Goal: Task Accomplishment & Management: Complete application form

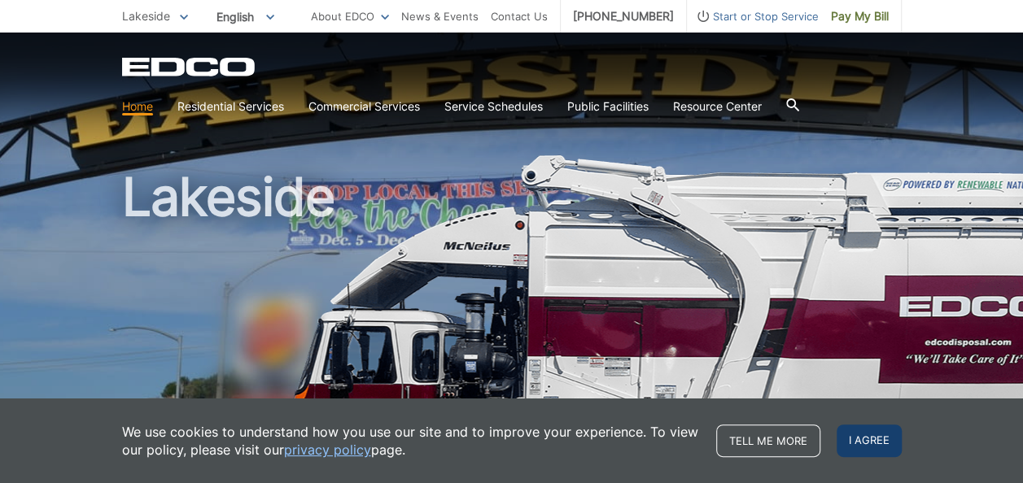
click at [864, 443] on span "I agree" at bounding box center [868, 441] width 65 height 33
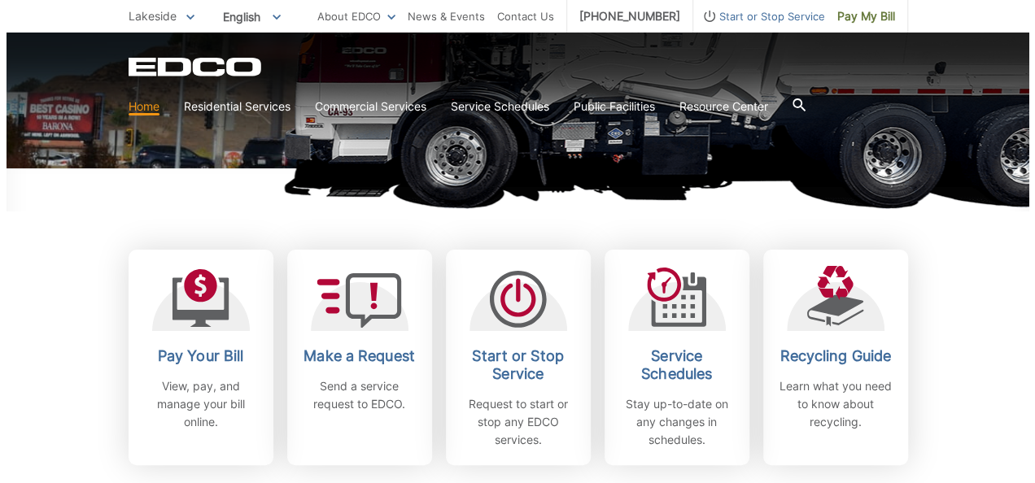
scroll to position [355, 0]
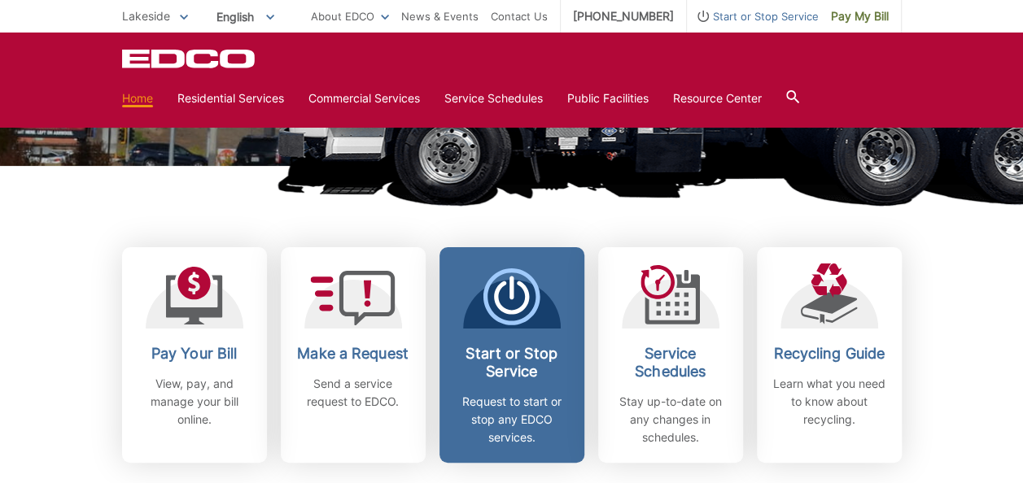
click at [487, 355] on h2 "Start or Stop Service" at bounding box center [512, 363] width 120 height 36
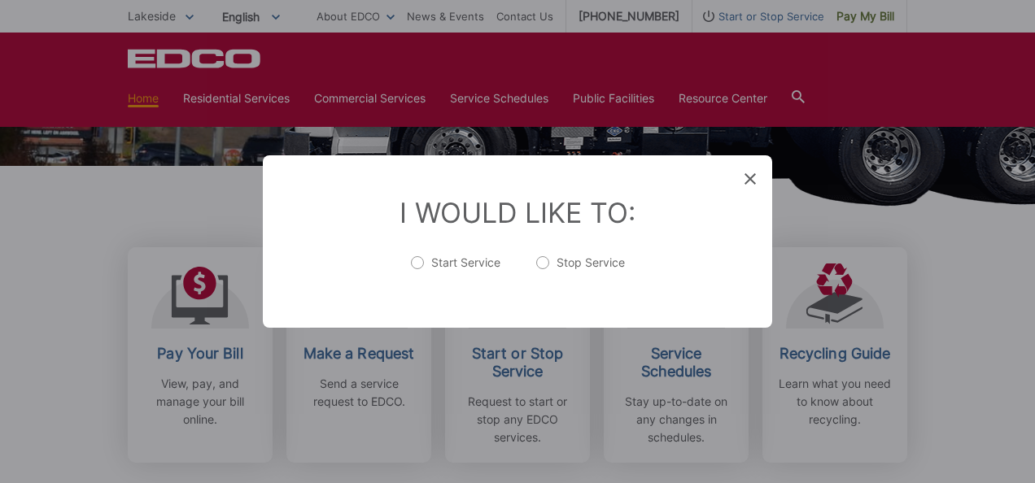
click at [419, 271] on label "Start Service" at bounding box center [455, 271] width 89 height 33
radio input "true"
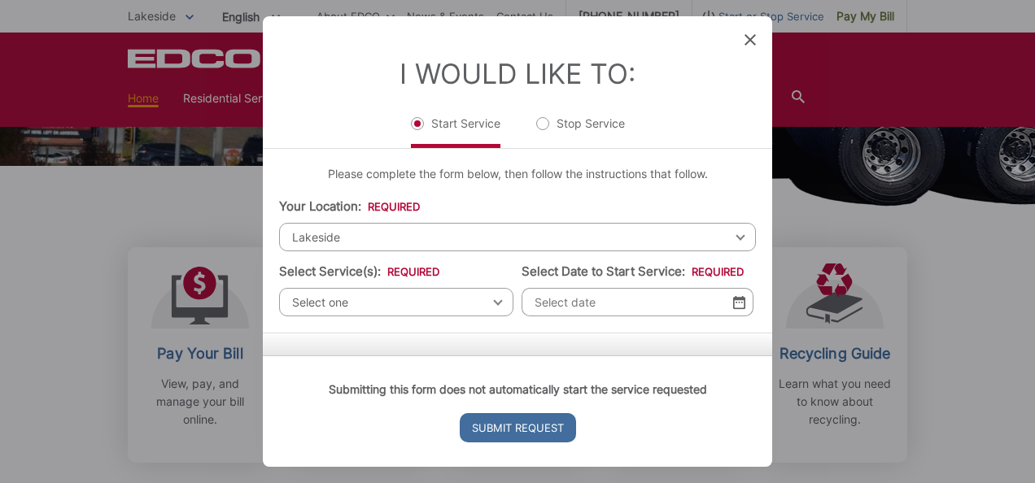
click at [309, 239] on span "Lakeside" at bounding box center [517, 237] width 477 height 28
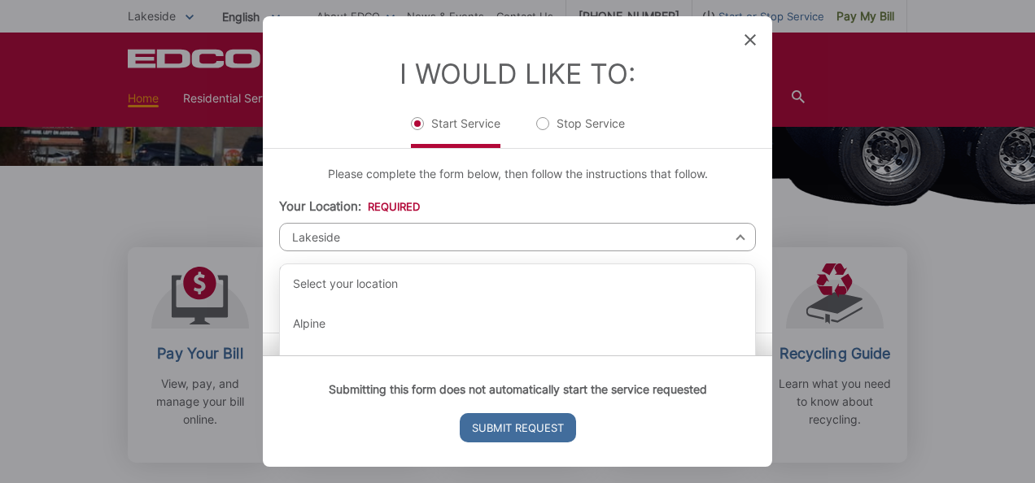
click at [312, 238] on span "Lakeside" at bounding box center [517, 237] width 477 height 28
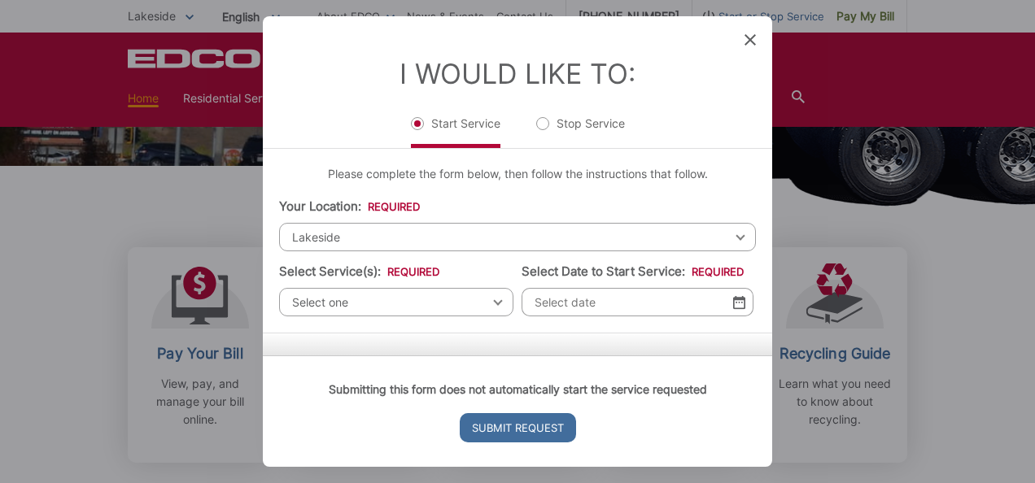
click at [493, 299] on div "Select one Select one Residential Curbside Pickup Commercial/Business Services …" at bounding box center [396, 302] width 234 height 28
click at [486, 299] on span "Select one" at bounding box center [396, 302] width 234 height 28
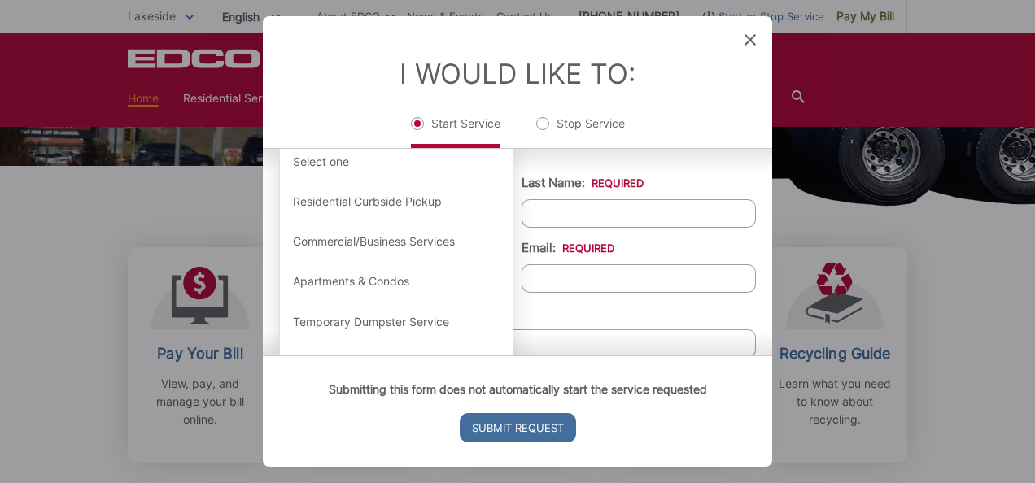
scroll to position [192, 0]
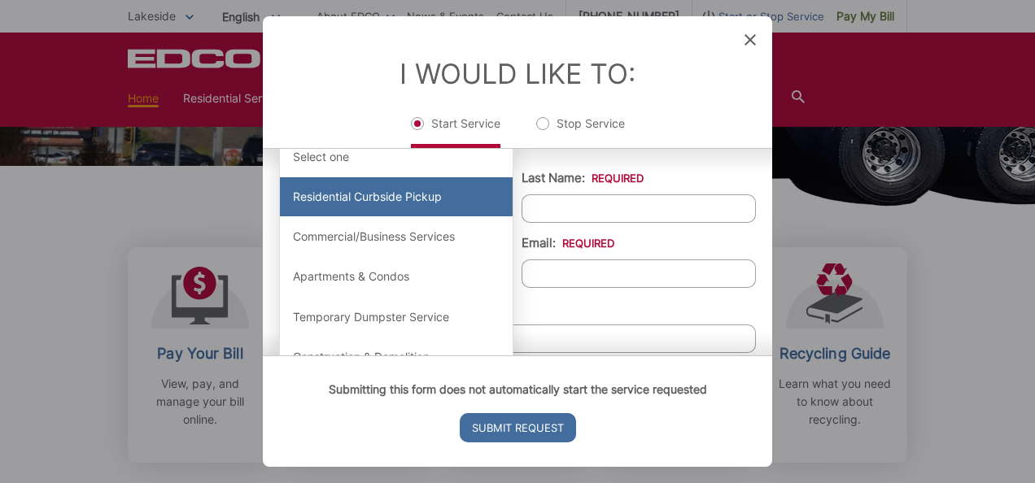
click at [314, 199] on div "Residential Curbside Pickup" at bounding box center [396, 196] width 233 height 39
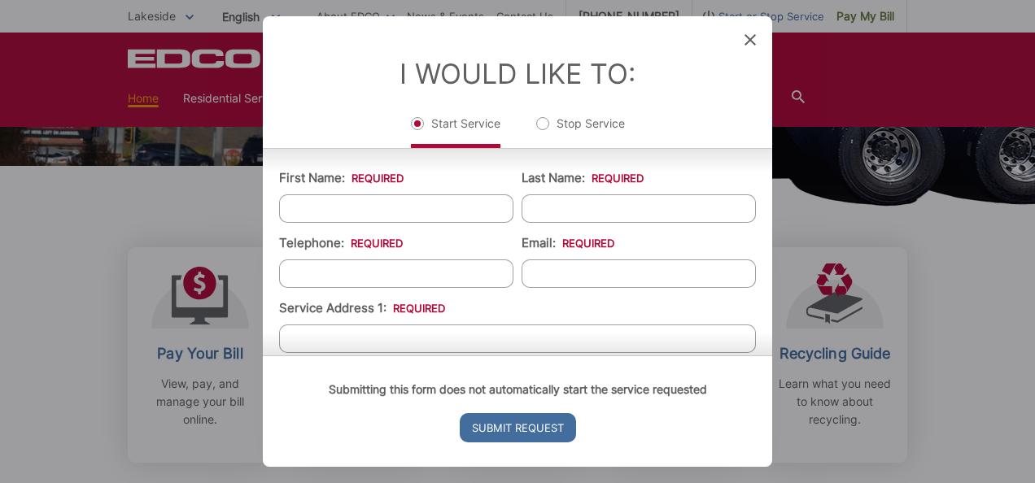
click at [325, 207] on input "First Name: *" at bounding box center [396, 208] width 234 height 28
type input "[PERSON_NAME]/[PERSON_NAME]"
type input "WARES"
type input "6199229281"
type input "[EMAIL_ADDRESS][DOMAIN_NAME]"
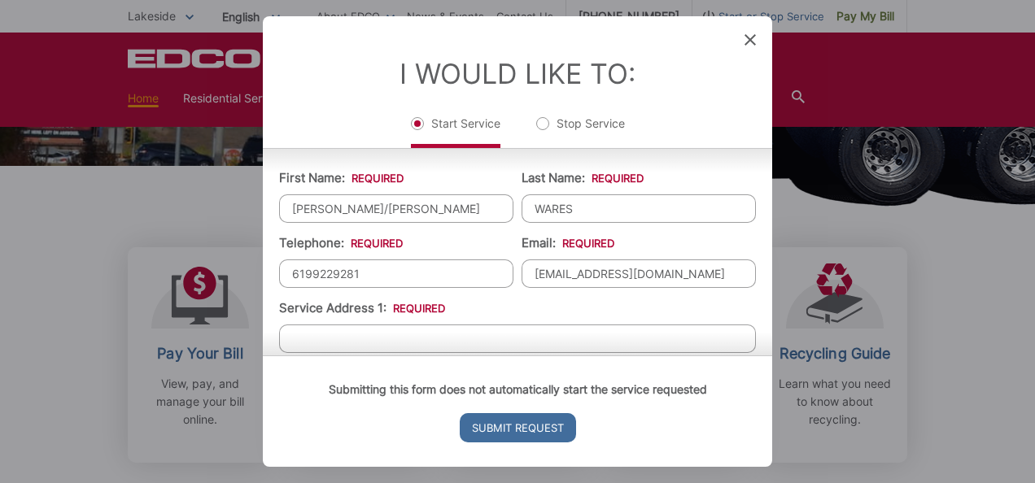
type input "92040"
type input "[PHONE_NUMBER]"
click at [631, 356] on div "Submitting this form does not automatically start the service requested Submit …" at bounding box center [517, 411] width 509 height 111
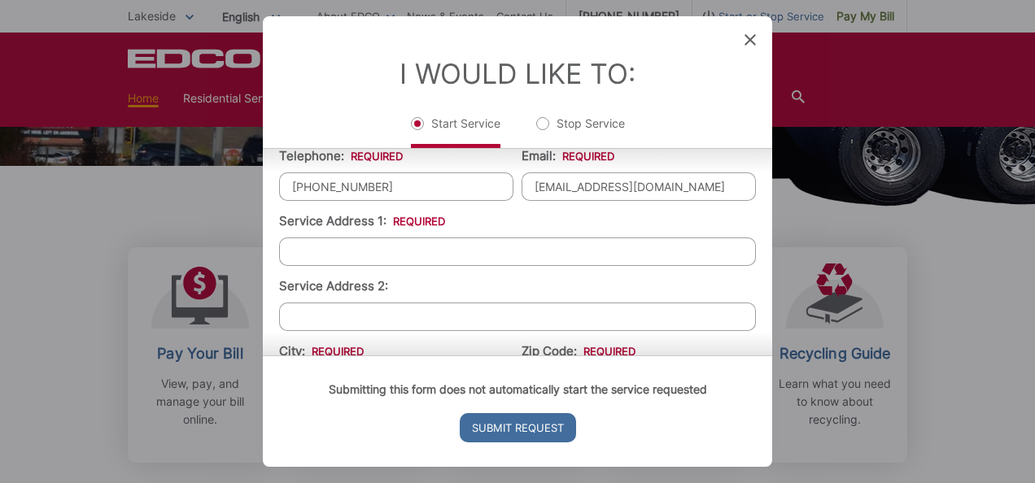
scroll to position [281, 0]
click at [312, 260] on input "Service Address 1: *" at bounding box center [517, 250] width 477 height 28
type input "[STREET_ADDRESS][DEMOGRAPHIC_DATA]"
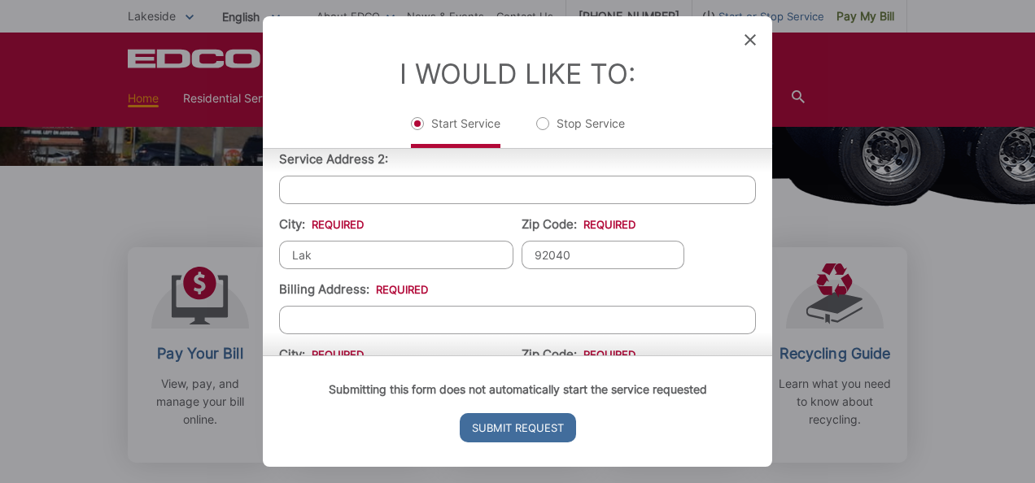
type input "Lakeside"
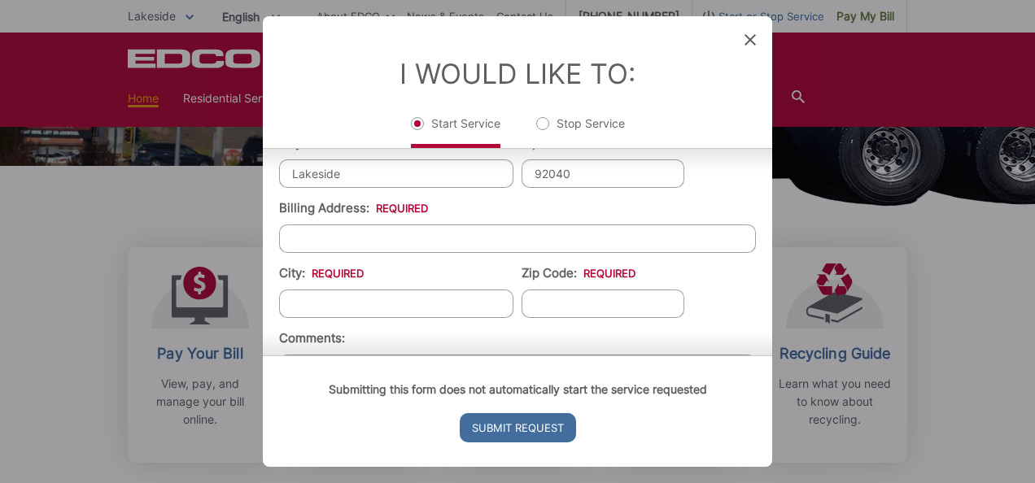
scroll to position [488, 0]
type input "[STREET_ADDRESS][DEMOGRAPHIC_DATA]"
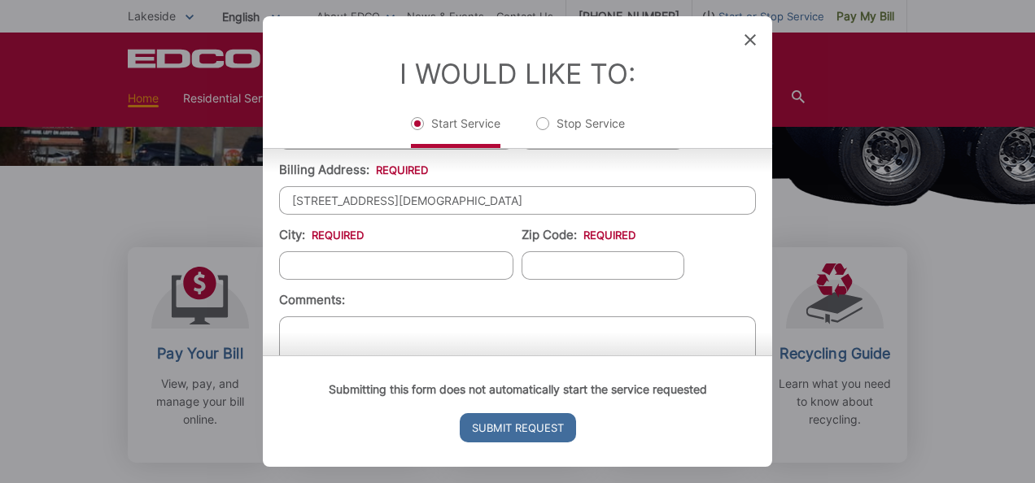
scroll to position [526, 0]
click at [316, 265] on input "City: *" at bounding box center [396, 265] width 234 height 28
type input "Lakeside"
type input "92040"
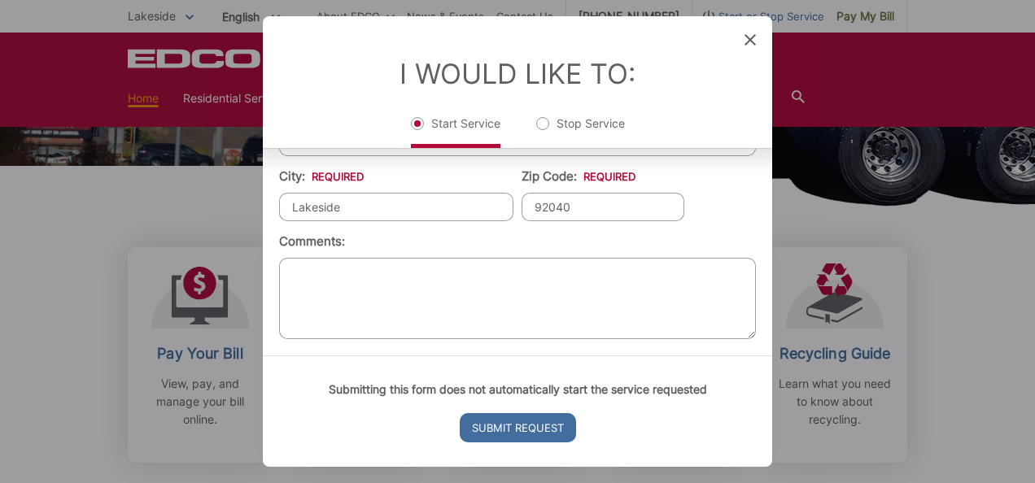
click at [329, 270] on textarea "Comments:" at bounding box center [517, 298] width 477 height 81
type textarea "We need trash, recycle and yard waste containers"
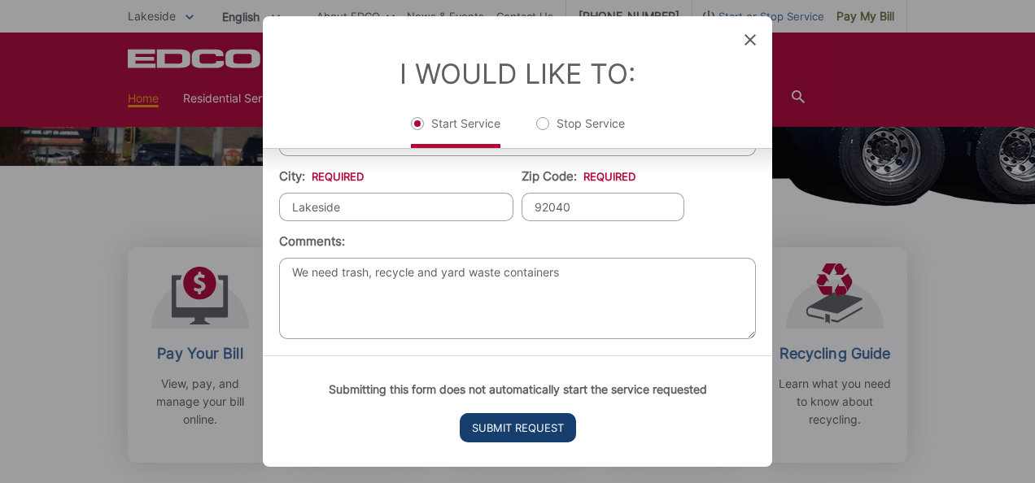
click at [503, 426] on input "Submit Request" at bounding box center [518, 427] width 116 height 29
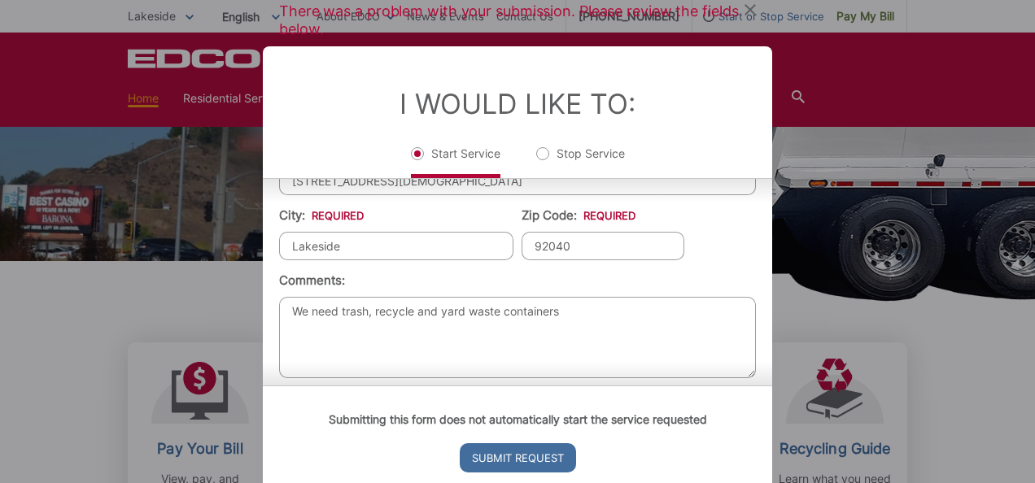
scroll to position [602, 0]
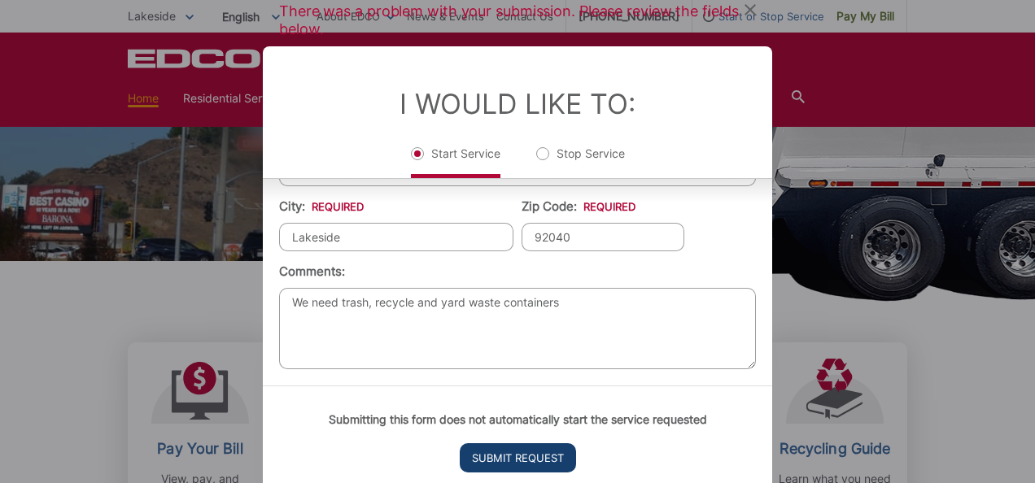
click at [508, 457] on input "Submit Request" at bounding box center [518, 457] width 116 height 29
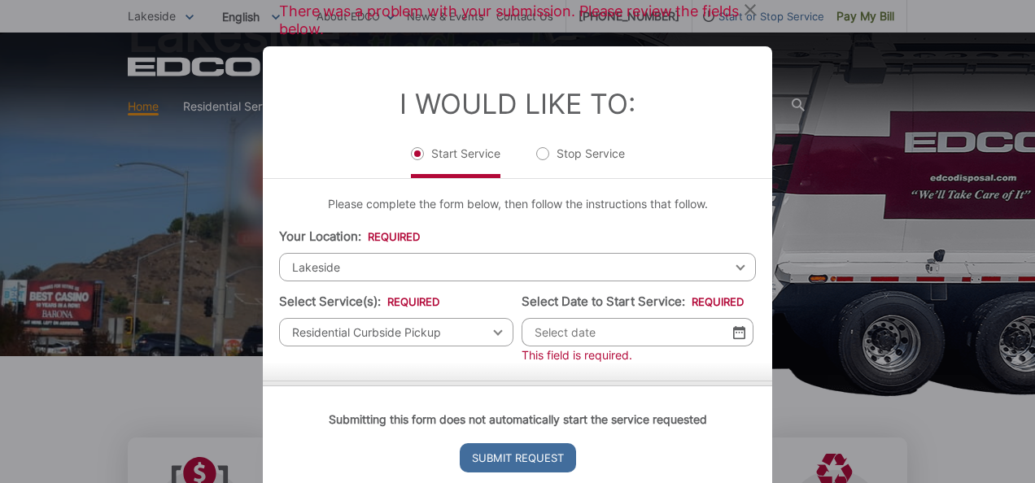
click at [370, 263] on span "Lakeside" at bounding box center [517, 267] width 477 height 28
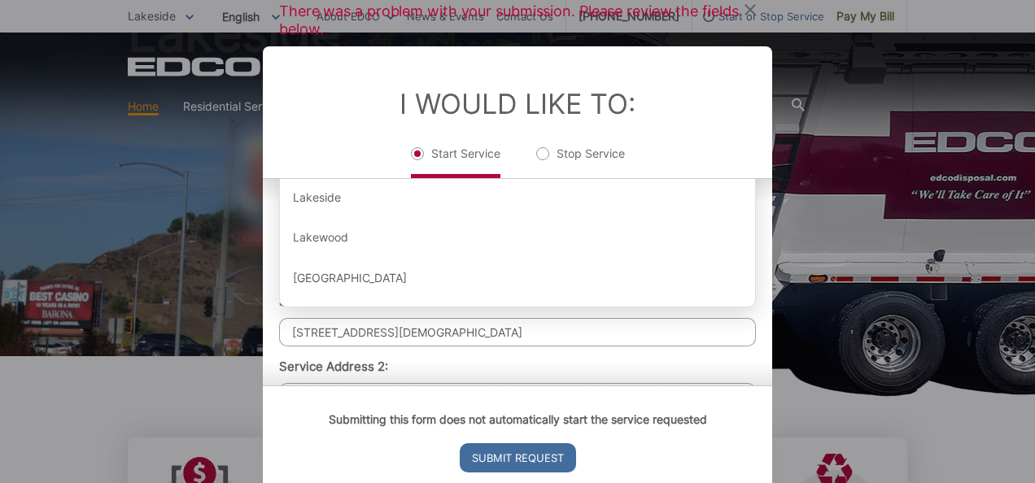
scroll to position [1032, 0]
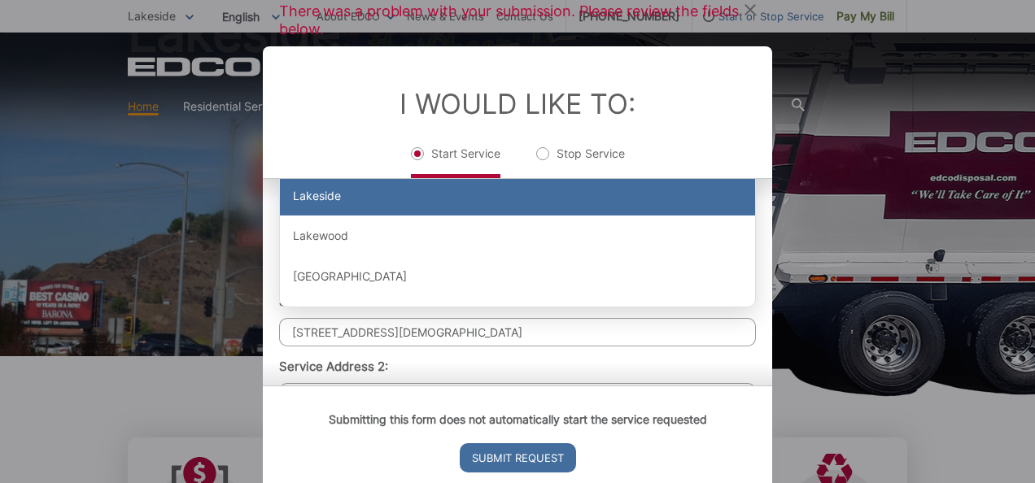
click at [308, 196] on div "Lakeside" at bounding box center [517, 196] width 475 height 39
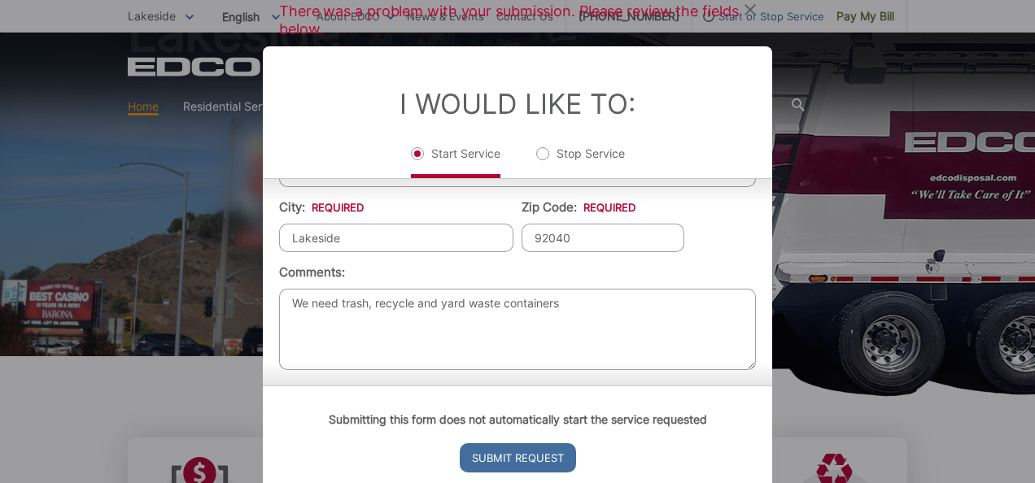
scroll to position [602, 0]
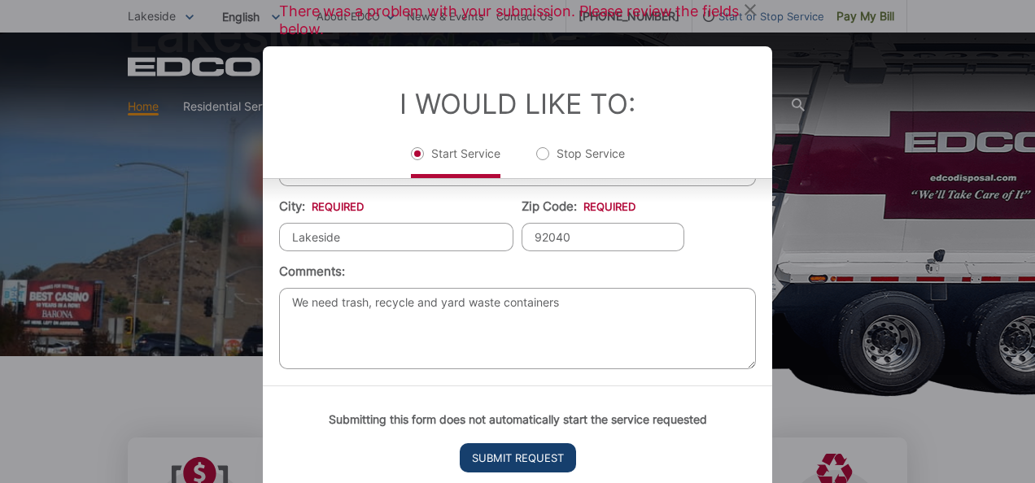
click at [509, 459] on input "Submit Request" at bounding box center [518, 457] width 116 height 29
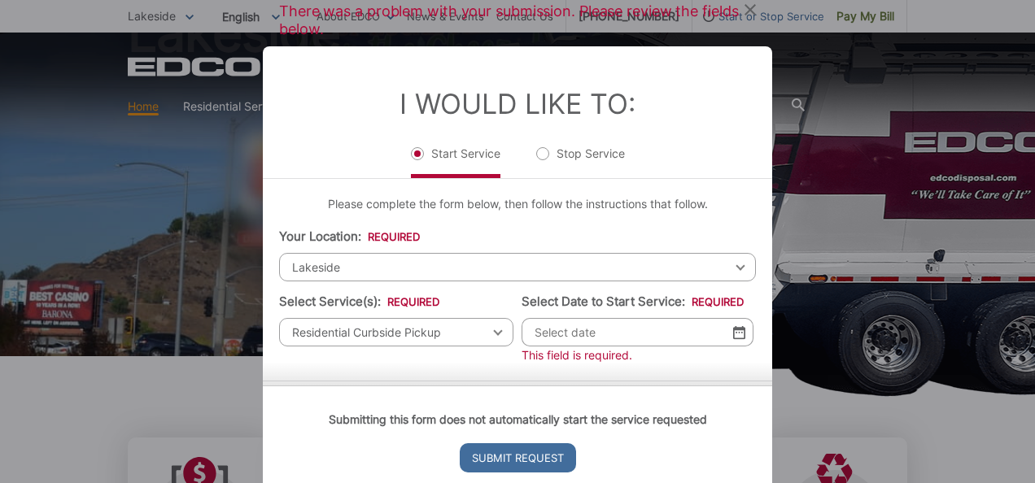
scroll to position [70, 0]
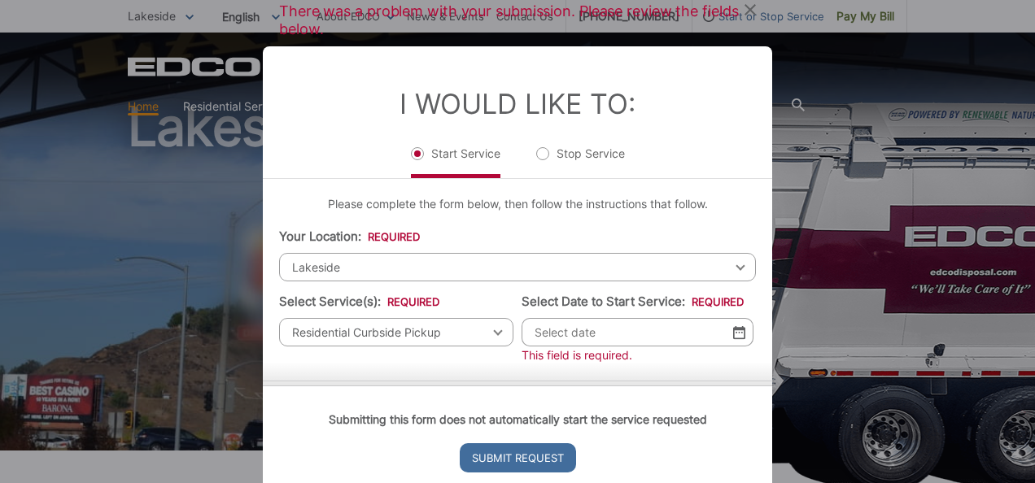
click at [545, 337] on input "Select Date to Start Service: *" at bounding box center [637, 332] width 232 height 28
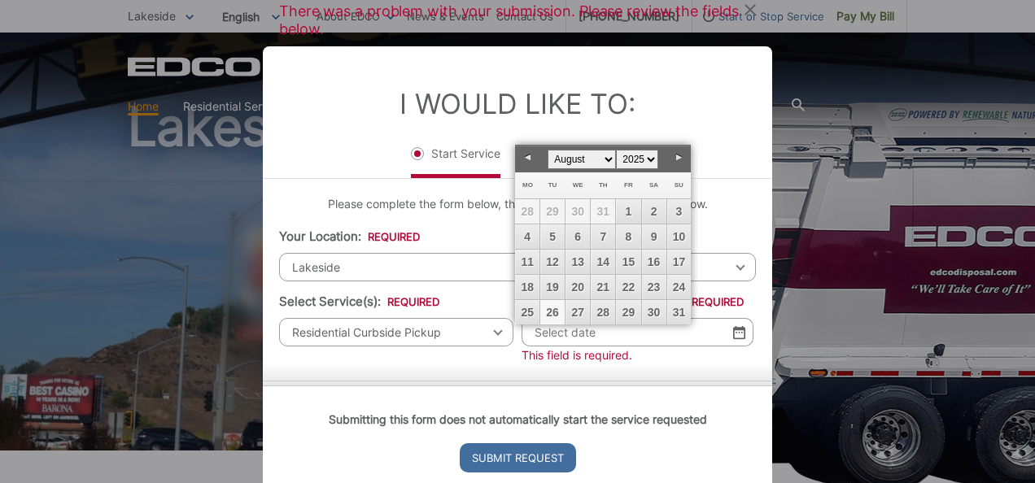
click at [651, 309] on link "30" at bounding box center [654, 312] width 24 height 24
type input "[DATE]"
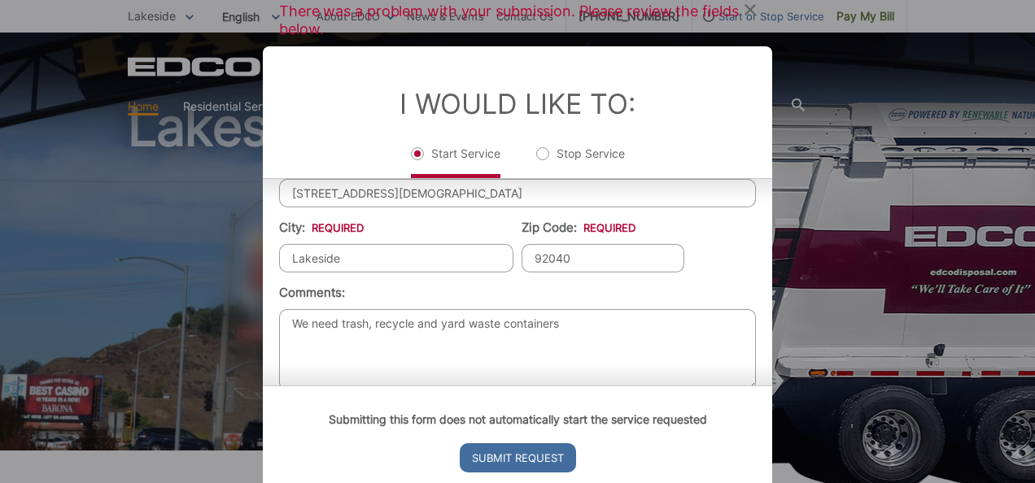
scroll to position [602, 0]
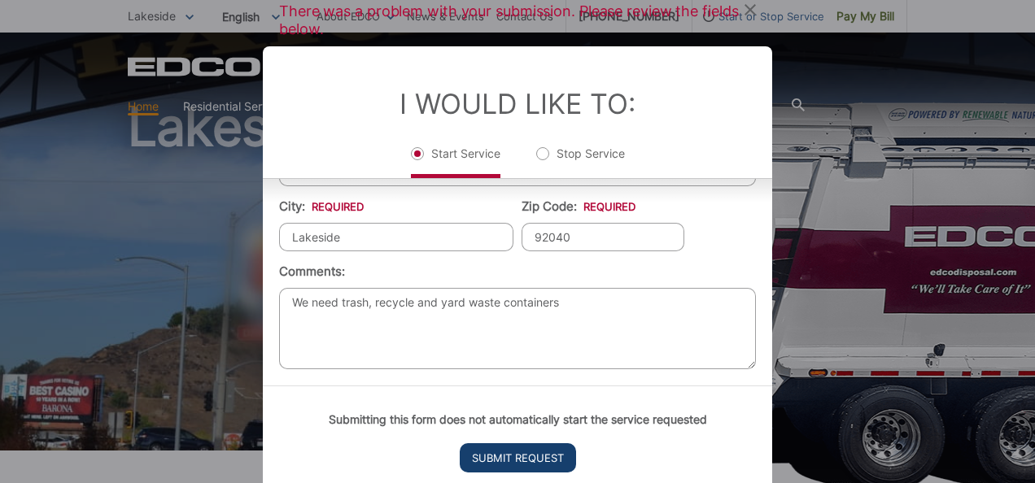
click at [498, 460] on input "Submit Request" at bounding box center [518, 457] width 116 height 29
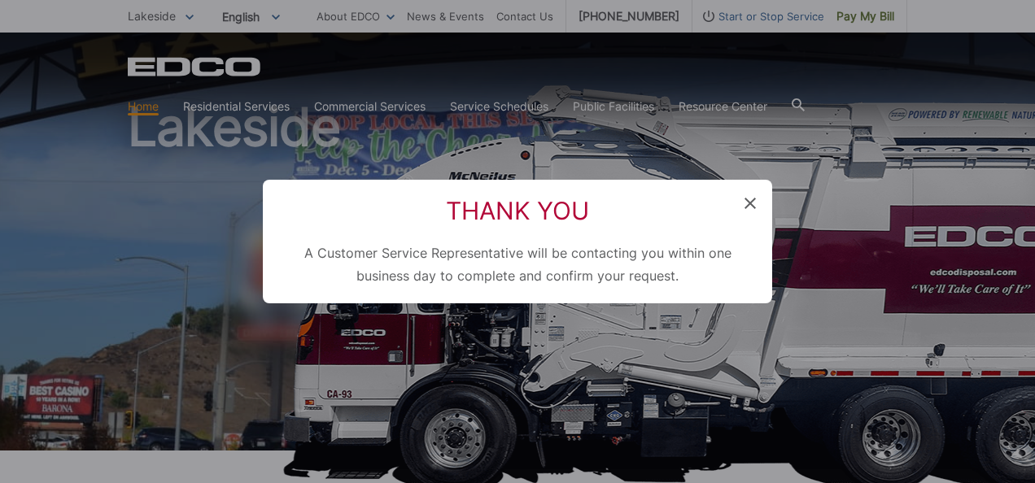
scroll to position [168, 0]
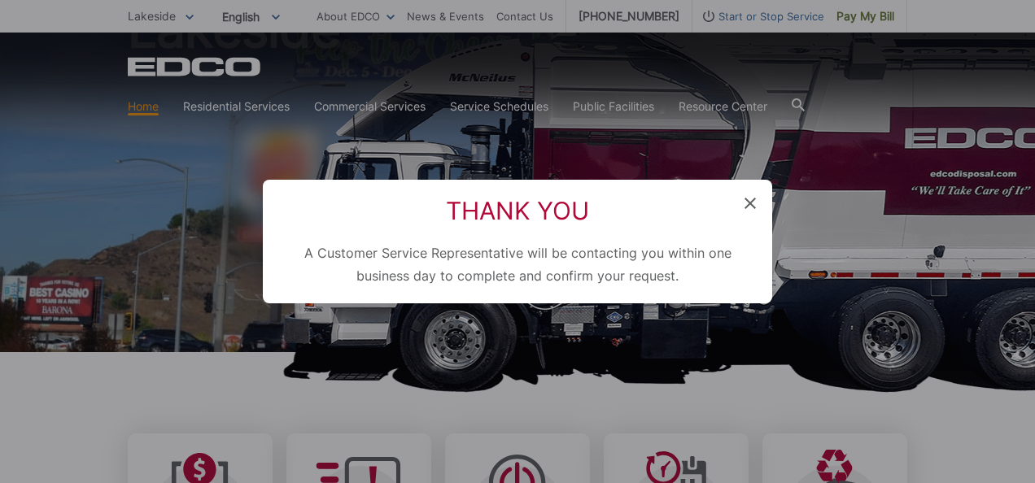
click at [748, 208] on span at bounding box center [749, 204] width 11 height 16
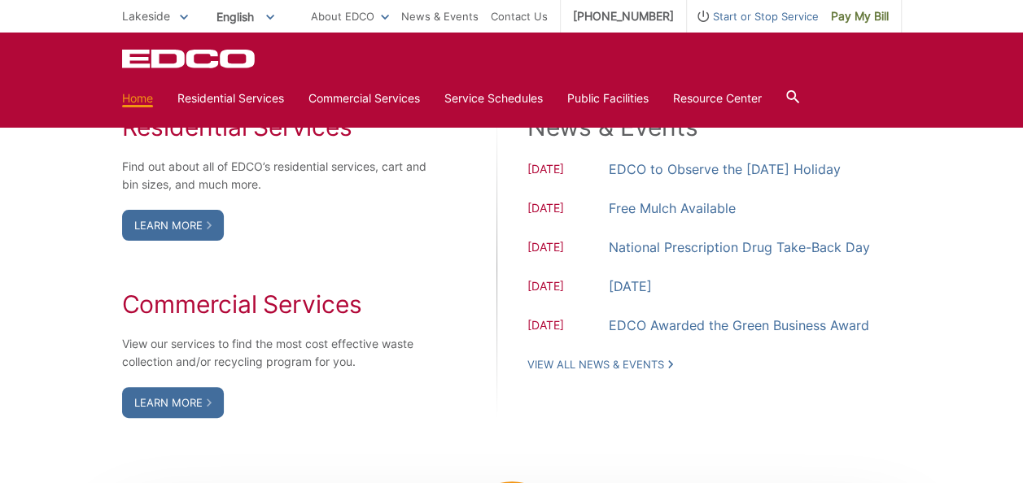
scroll to position [1363, 0]
click at [155, 233] on link "Learn More" at bounding box center [173, 224] width 102 height 31
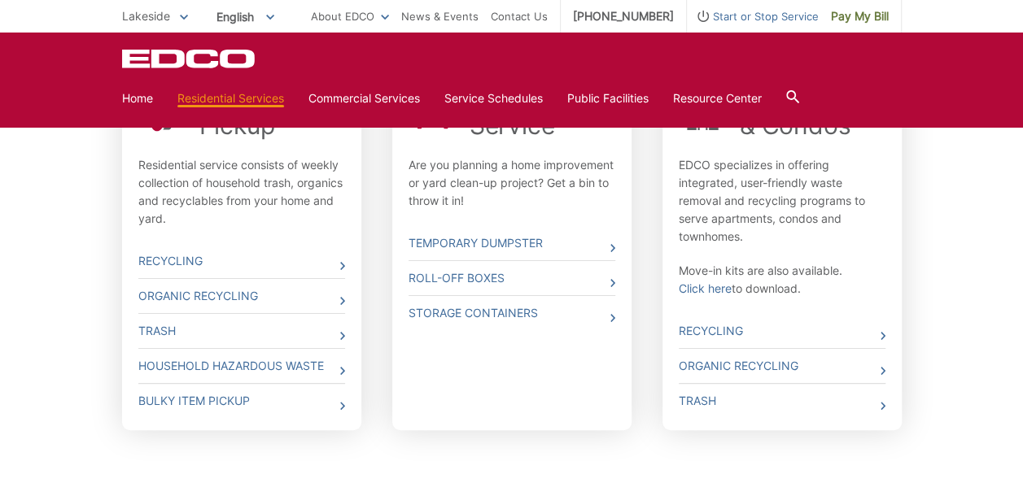
scroll to position [587, 0]
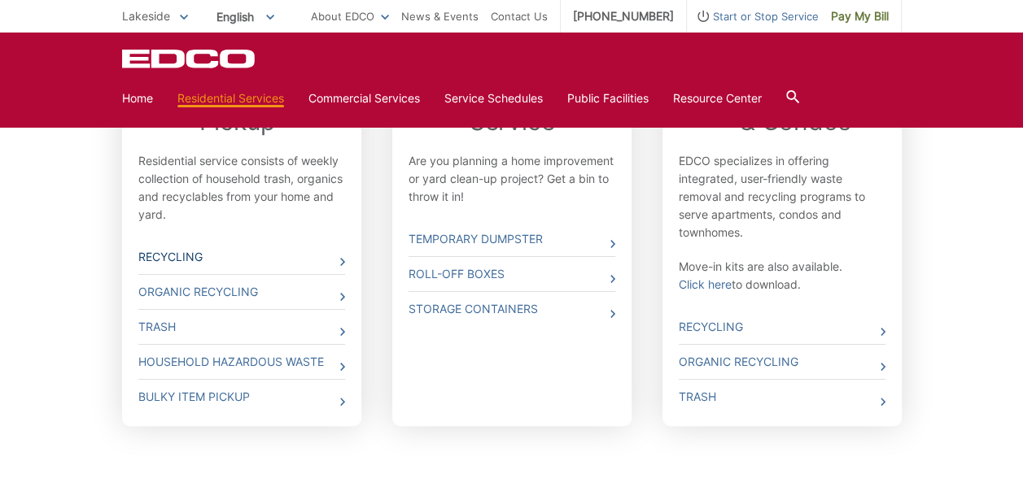
click at [154, 263] on link "Recycling" at bounding box center [241, 257] width 207 height 34
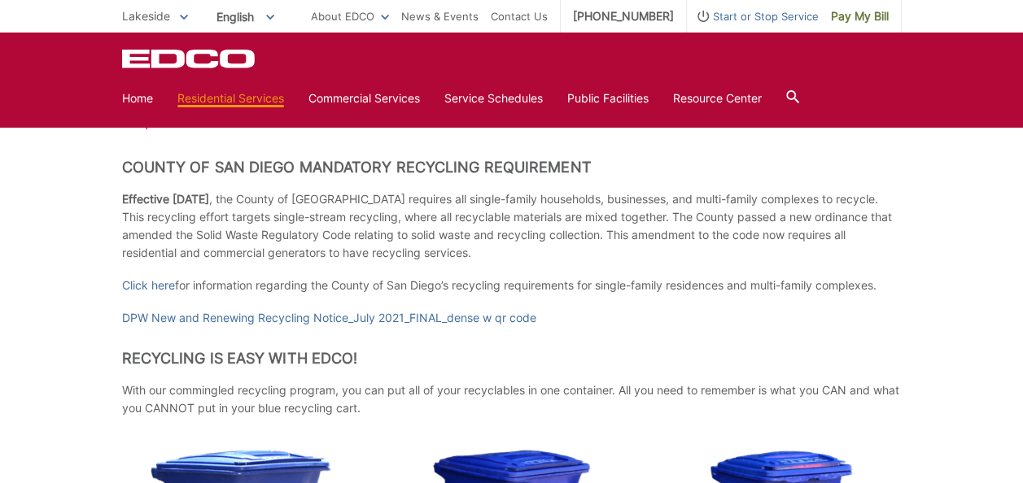
scroll to position [277, 0]
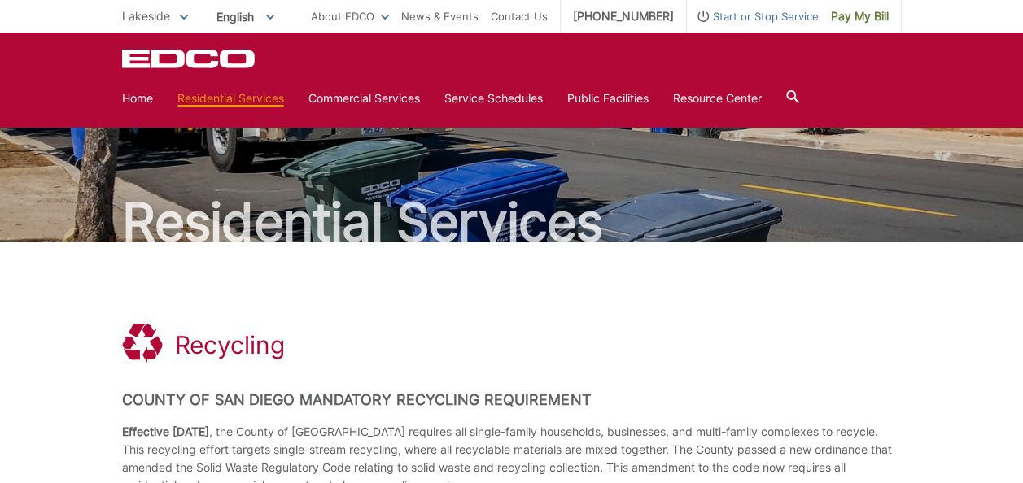
scroll to position [0, 0]
